Goal: Task Accomplishment & Management: Manage account settings

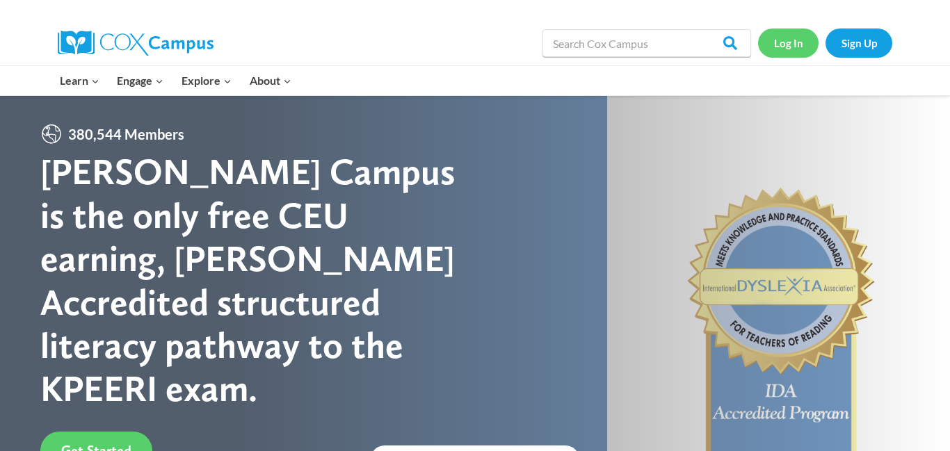
click at [796, 38] on link "Log In" at bounding box center [788, 43] width 60 height 29
